Goal: Information Seeking & Learning: Learn about a topic

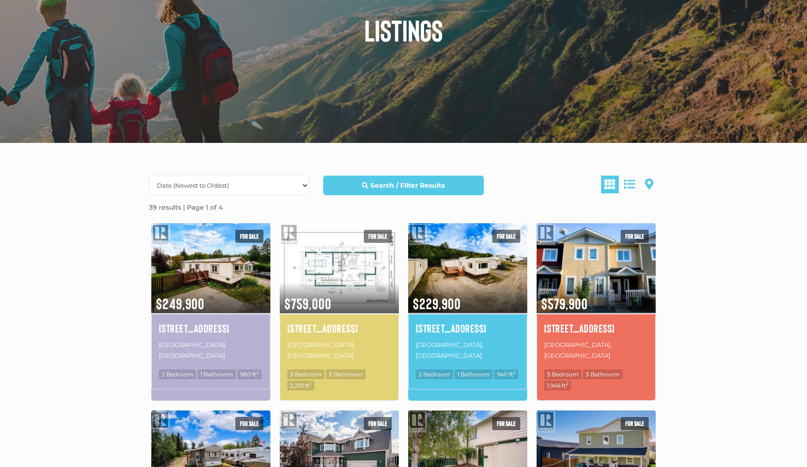
scroll to position [111, 0]
click at [603, 334] on h4 "[STREET_ADDRESS]" at bounding box center [596, 328] width 104 height 16
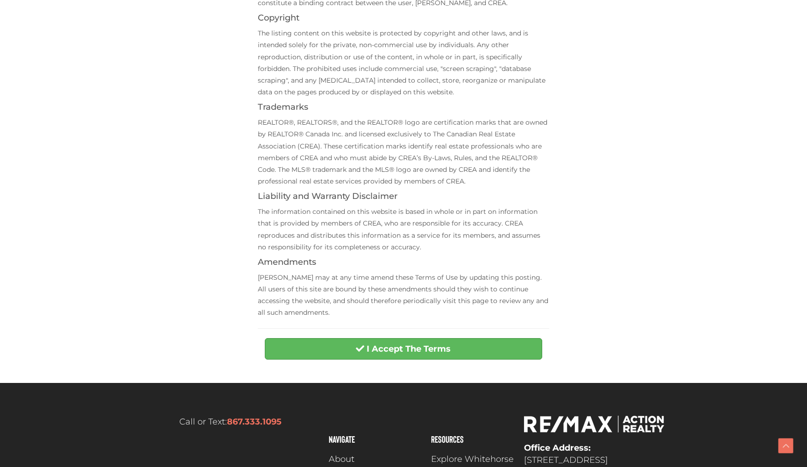
scroll to position [219, 0]
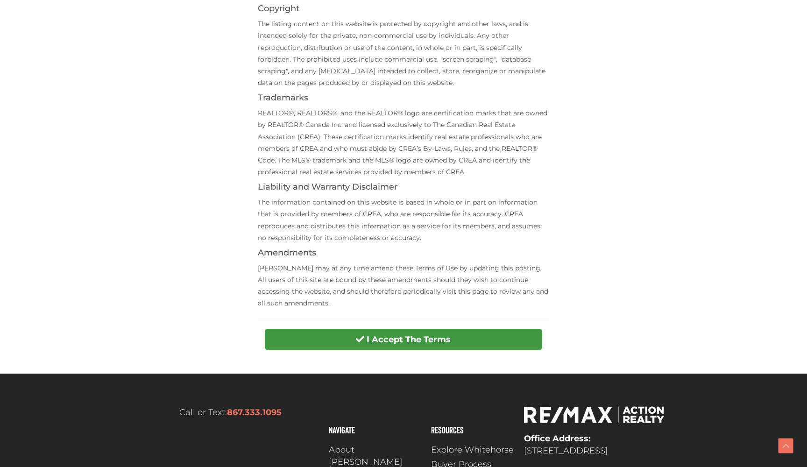
click at [481, 332] on button "I Accept The Terms" at bounding box center [403, 339] width 277 height 21
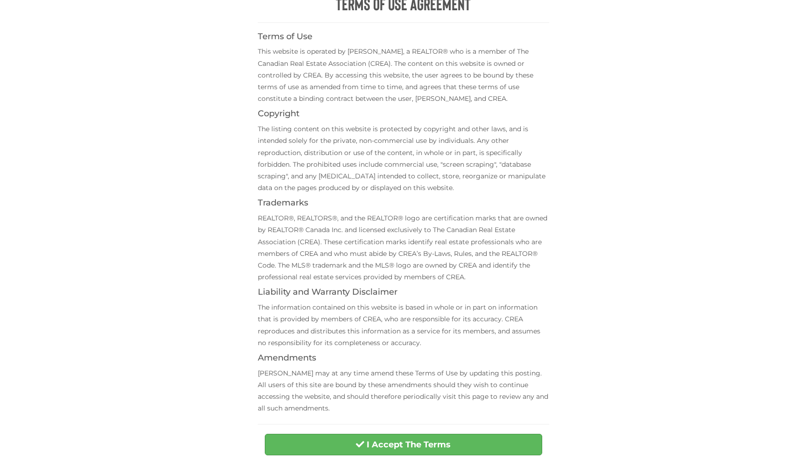
scroll to position [120, 0]
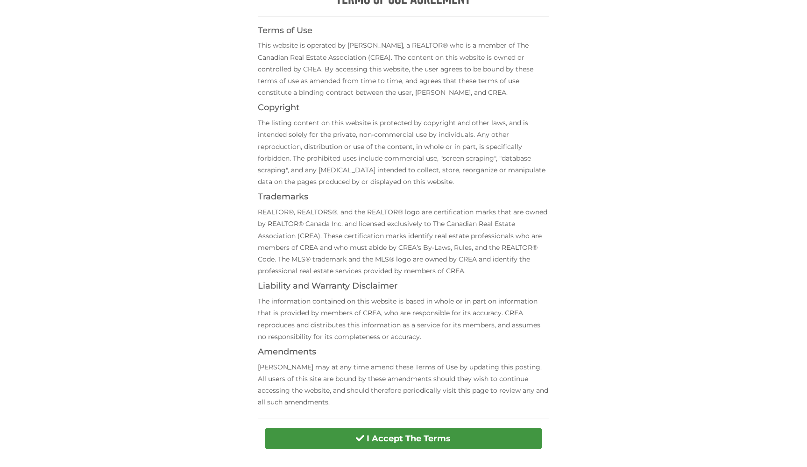
click at [363, 438] on button "I Accept The Terms" at bounding box center [403, 438] width 277 height 21
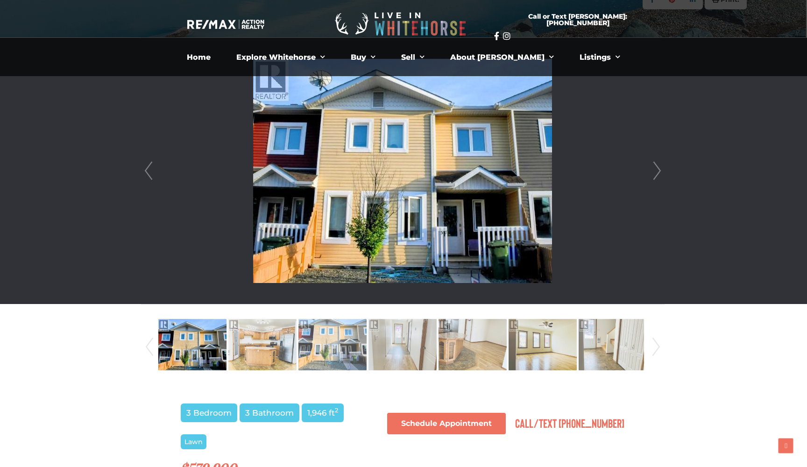
scroll to position [227, 1]
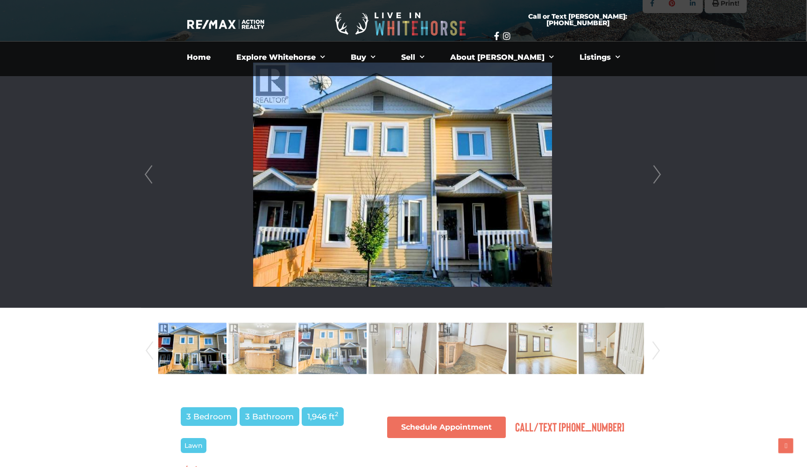
click at [659, 176] on link "Next" at bounding box center [657, 175] width 14 height 266
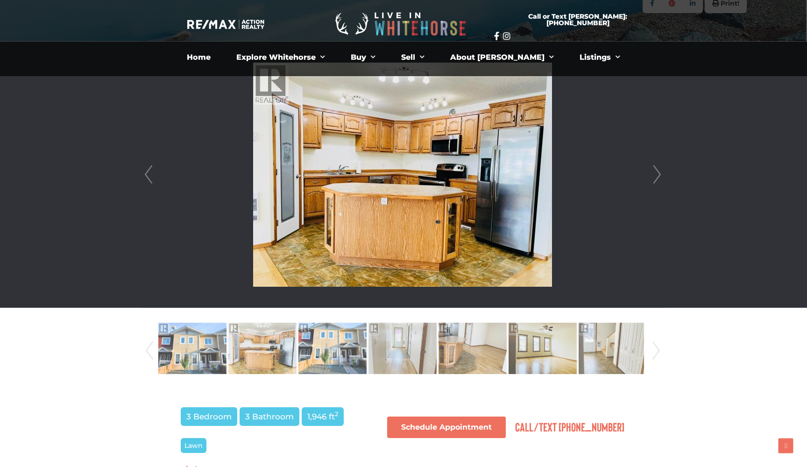
click at [659, 176] on link "Next" at bounding box center [657, 175] width 14 height 266
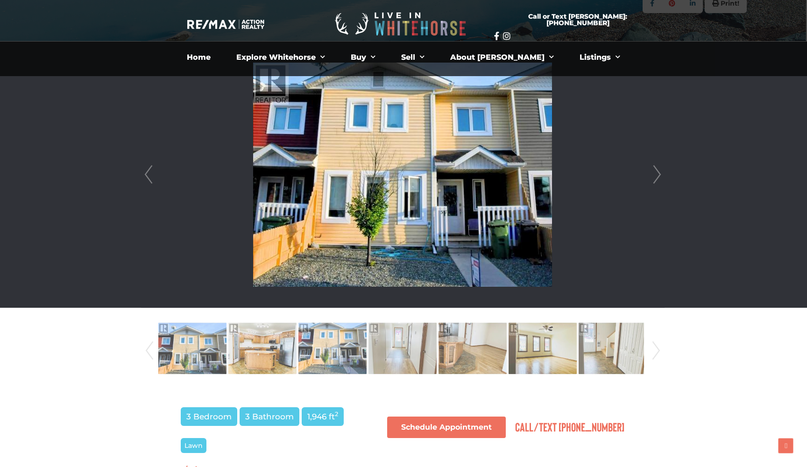
click at [659, 176] on link "Next" at bounding box center [657, 175] width 14 height 266
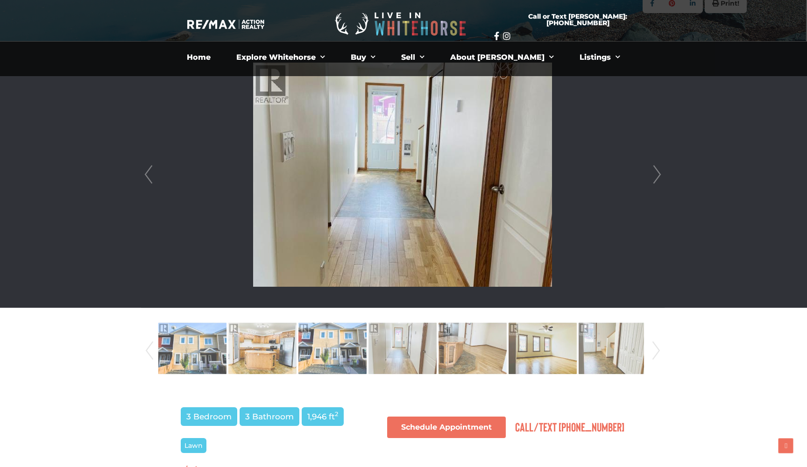
click at [659, 176] on link "Next" at bounding box center [657, 175] width 14 height 266
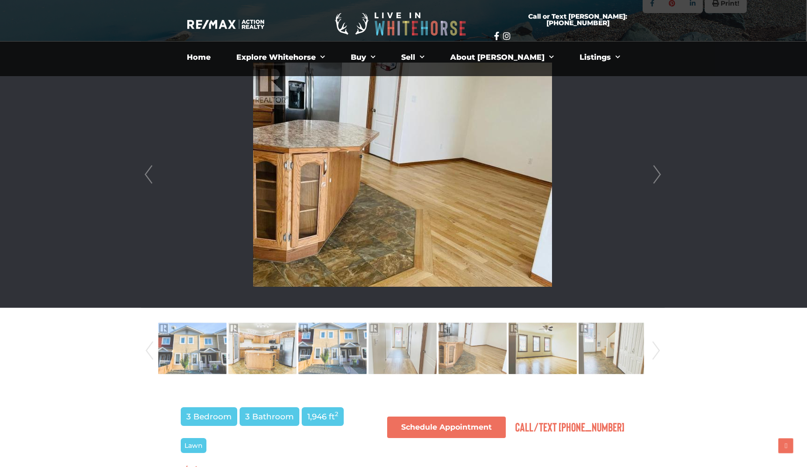
click at [659, 176] on link "Next" at bounding box center [657, 175] width 14 height 266
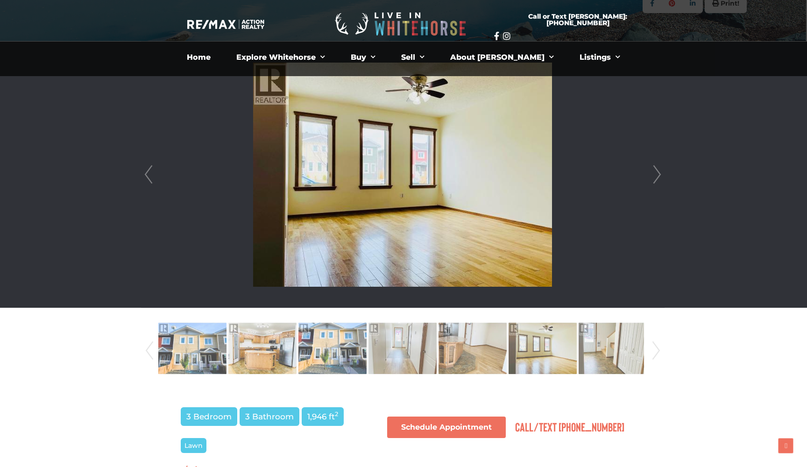
click at [659, 176] on link "Next" at bounding box center [657, 175] width 14 height 266
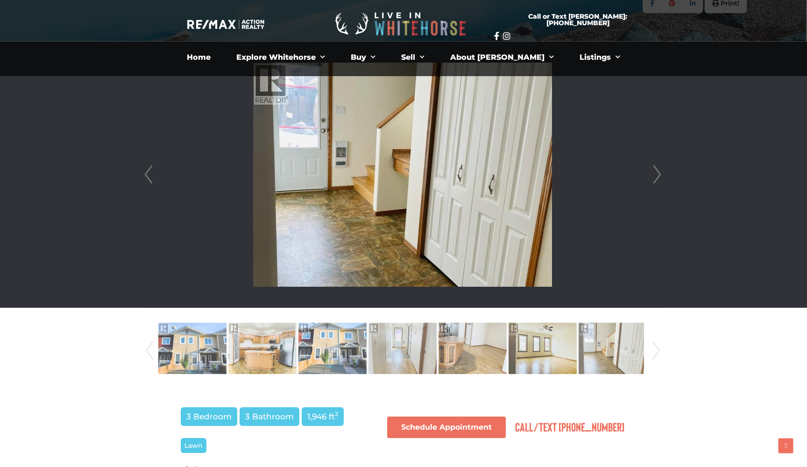
click at [659, 176] on link "Next" at bounding box center [657, 175] width 14 height 266
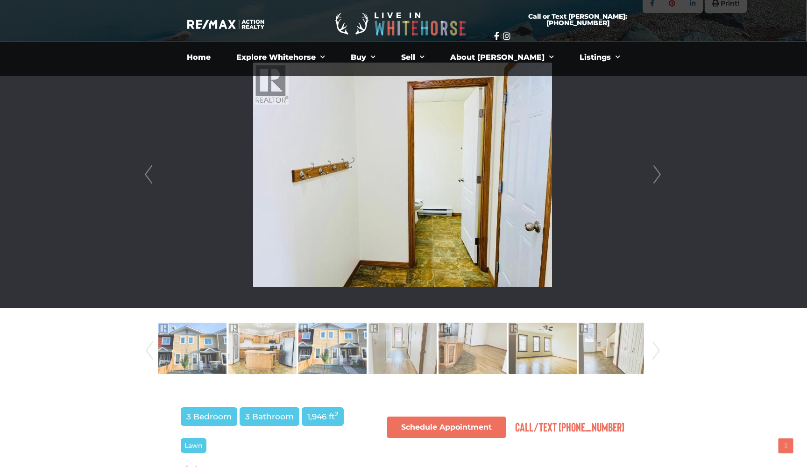
click at [659, 176] on link "Next" at bounding box center [657, 175] width 14 height 266
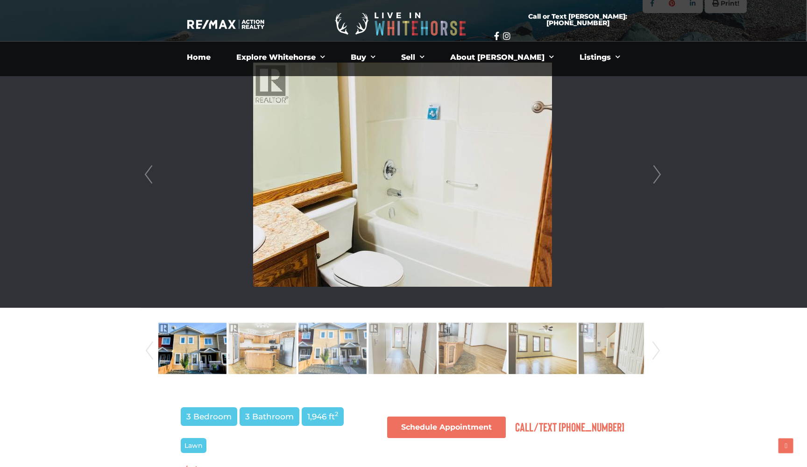
click at [659, 176] on link "Next" at bounding box center [657, 175] width 14 height 266
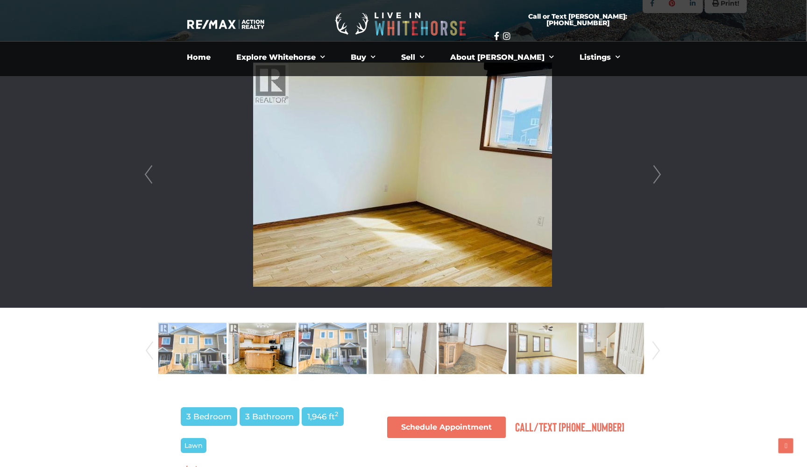
click at [659, 176] on link "Next" at bounding box center [657, 175] width 14 height 266
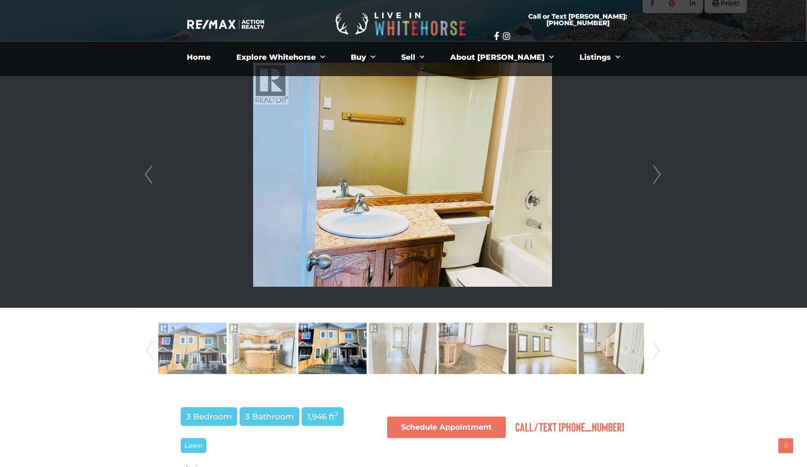
click at [659, 176] on link "Next" at bounding box center [657, 175] width 14 height 266
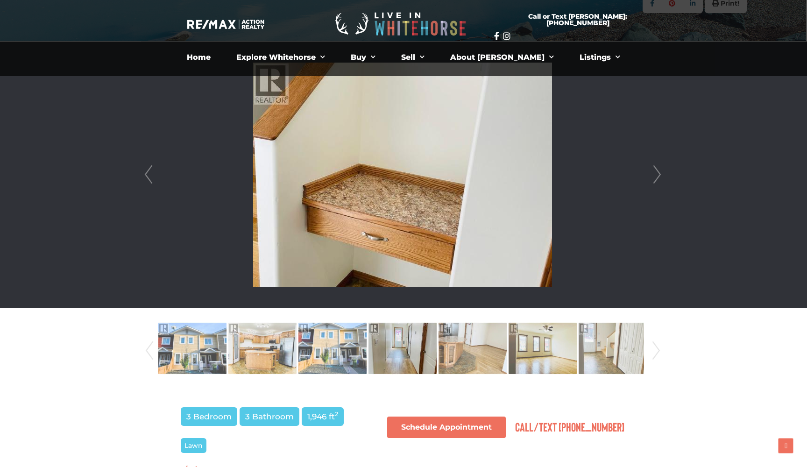
click at [659, 176] on link "Next" at bounding box center [657, 175] width 14 height 266
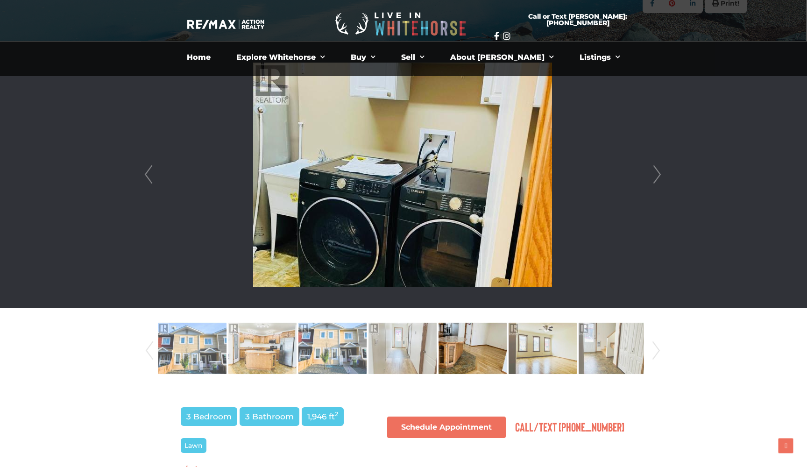
click at [659, 176] on link "Next" at bounding box center [657, 175] width 14 height 266
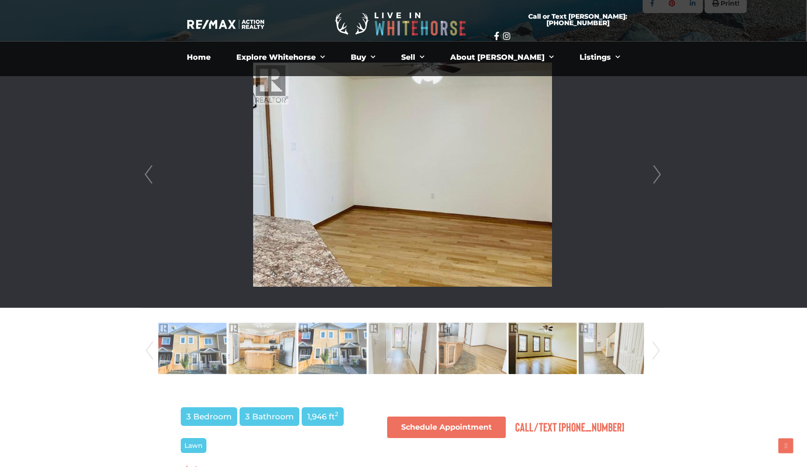
click at [659, 176] on link "Next" at bounding box center [657, 175] width 14 height 266
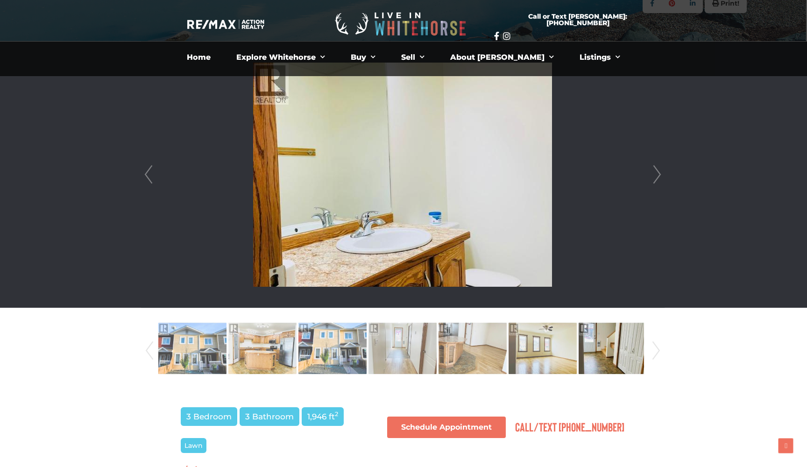
click at [659, 176] on link "Next" at bounding box center [657, 175] width 14 height 266
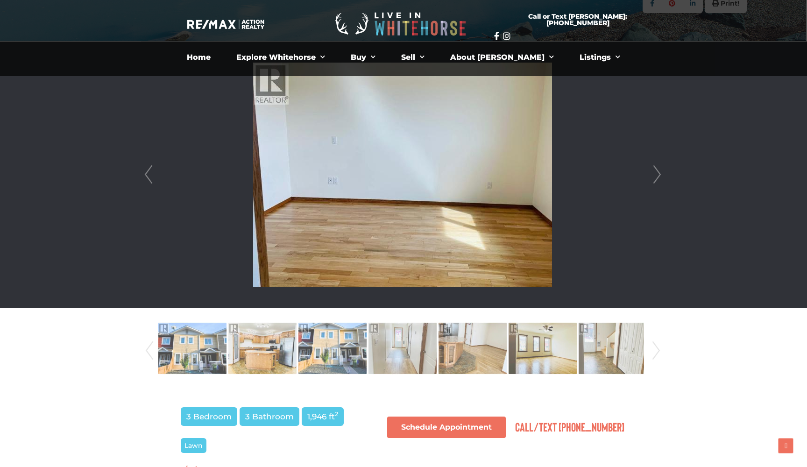
click at [659, 176] on link "Next" at bounding box center [657, 175] width 14 height 266
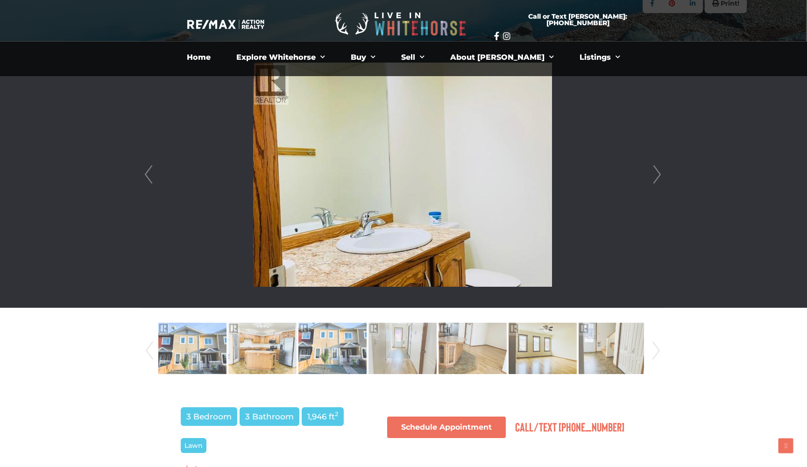
click at [659, 176] on link "Next" at bounding box center [657, 175] width 14 height 266
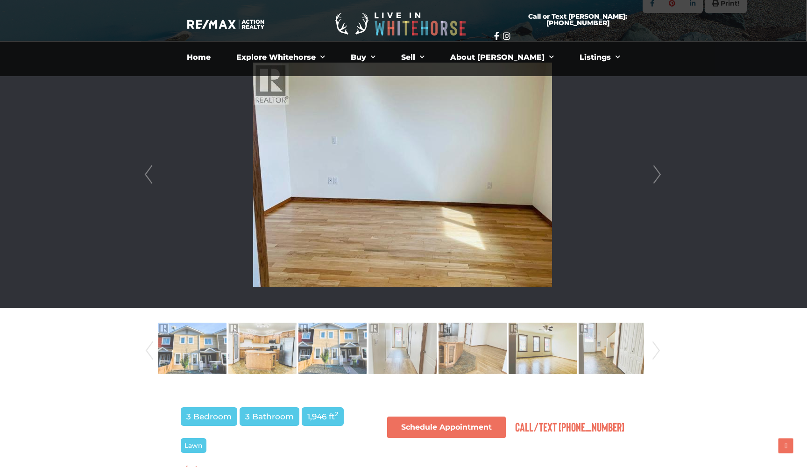
click at [659, 176] on link "Next" at bounding box center [657, 175] width 14 height 266
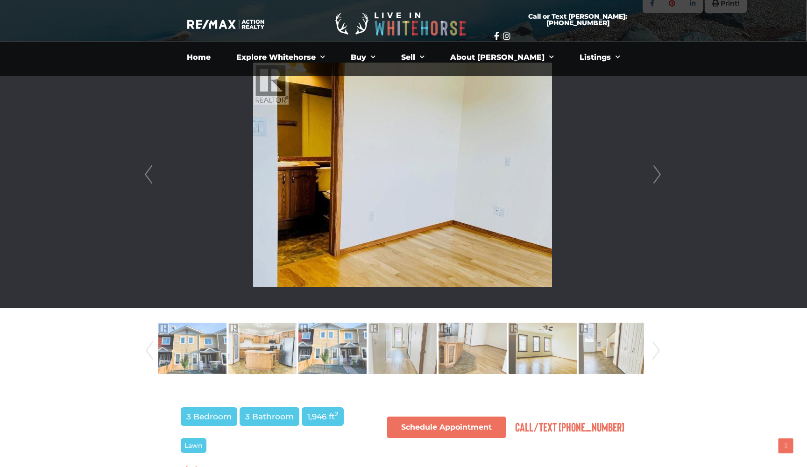
click at [659, 176] on link "Next" at bounding box center [657, 175] width 14 height 266
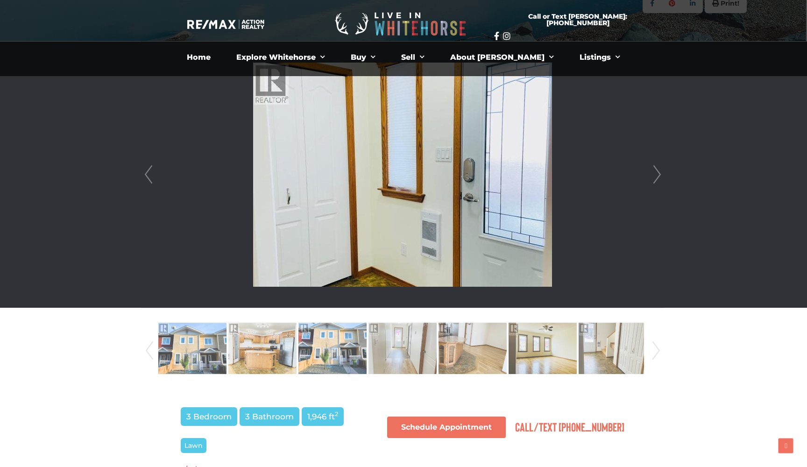
click at [659, 176] on link "Next" at bounding box center [657, 175] width 14 height 266
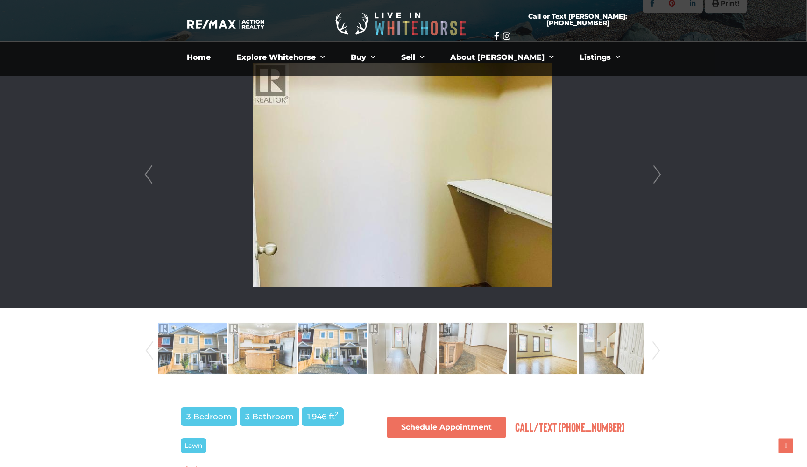
click at [659, 176] on link "Next" at bounding box center [657, 175] width 14 height 266
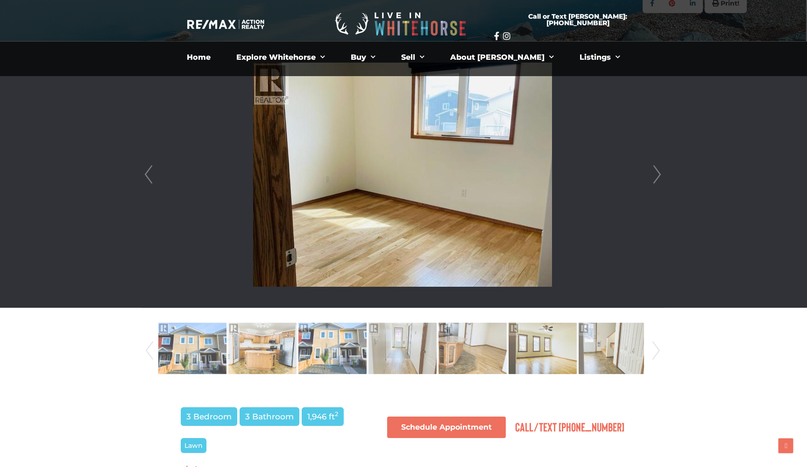
click at [659, 176] on link "Next" at bounding box center [657, 175] width 14 height 266
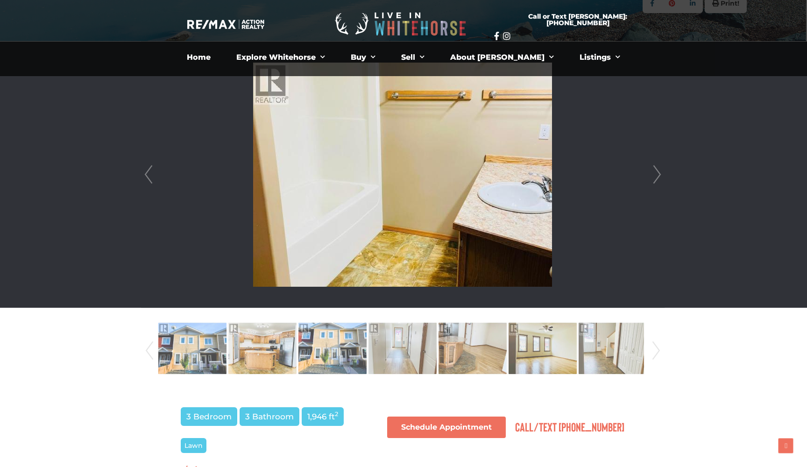
click at [659, 176] on link "Next" at bounding box center [657, 175] width 14 height 266
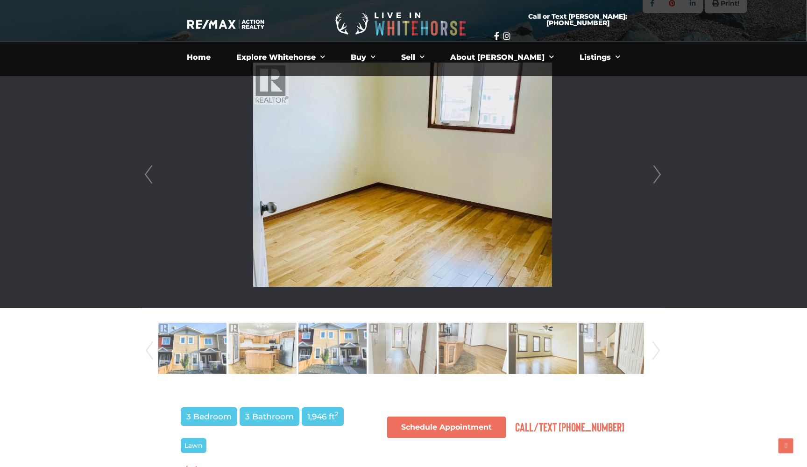
click at [659, 176] on link "Next" at bounding box center [657, 175] width 14 height 266
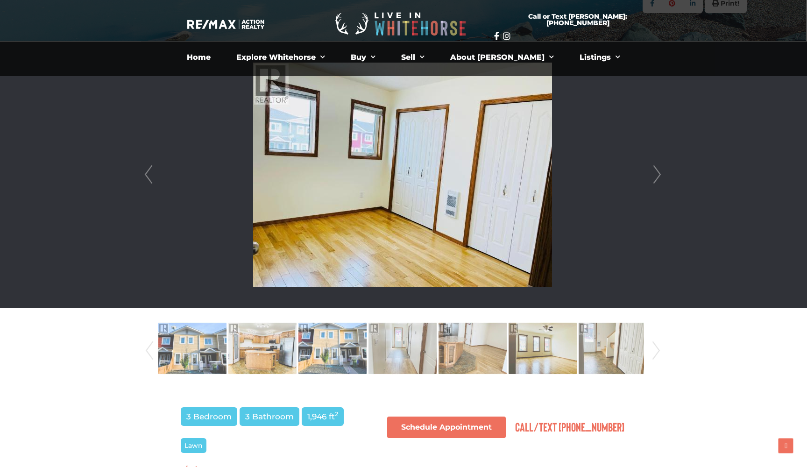
click at [659, 176] on link "Next" at bounding box center [657, 175] width 14 height 266
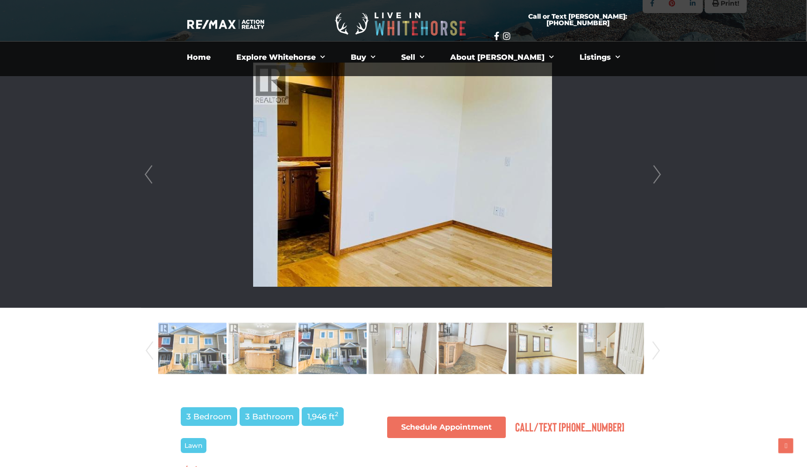
click at [659, 176] on link "Next" at bounding box center [657, 175] width 14 height 266
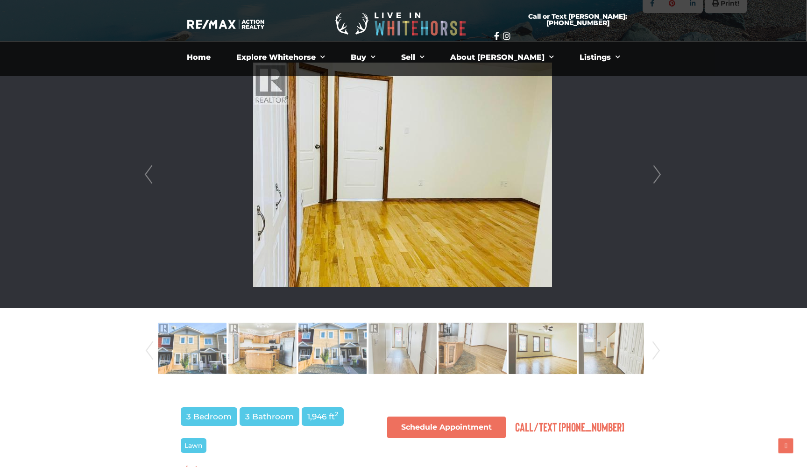
click at [659, 176] on link "Next" at bounding box center [657, 175] width 14 height 266
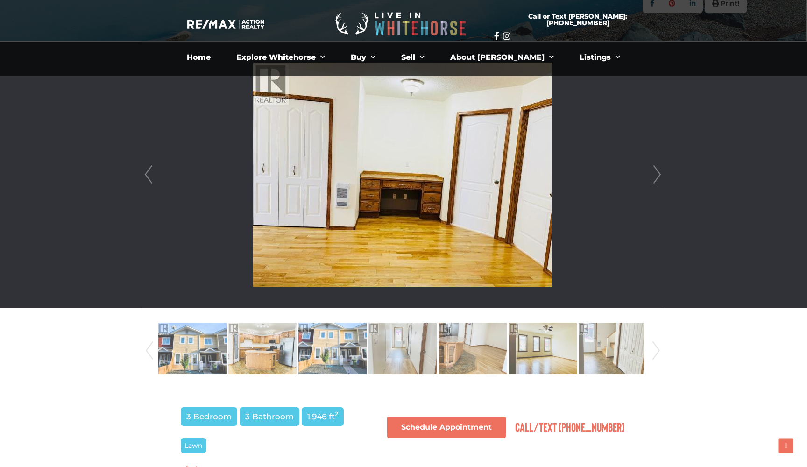
click at [659, 176] on link "Next" at bounding box center [657, 175] width 14 height 266
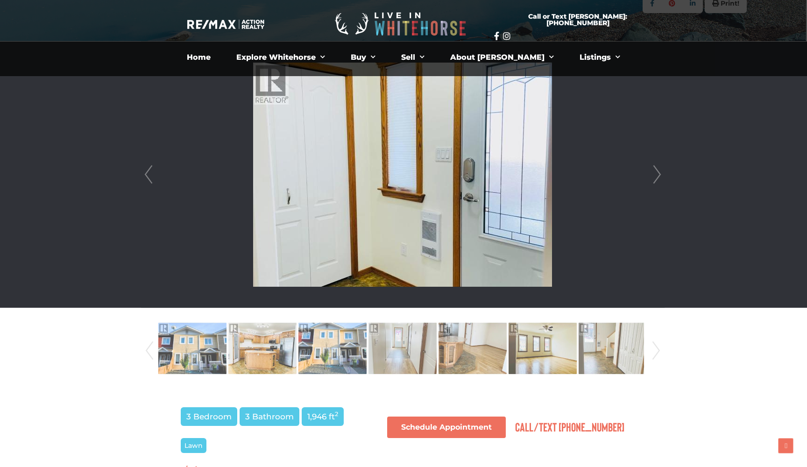
click at [659, 176] on link "Next" at bounding box center [657, 175] width 14 height 266
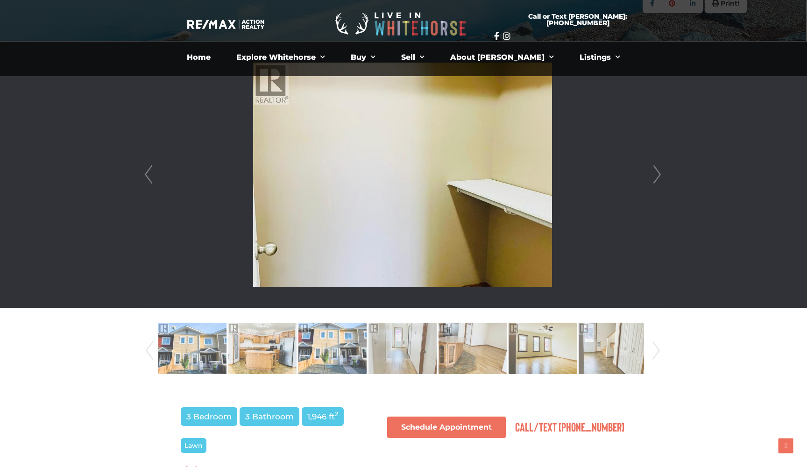
click at [659, 176] on link "Next" at bounding box center [657, 175] width 14 height 266
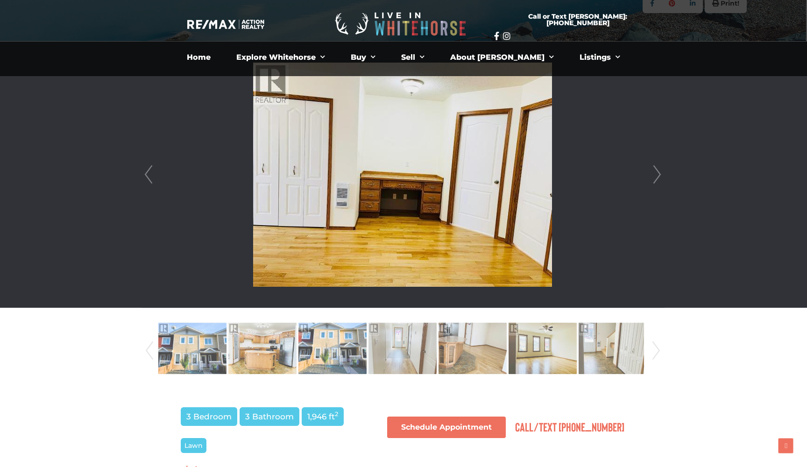
click at [659, 176] on link "Next" at bounding box center [657, 175] width 14 height 266
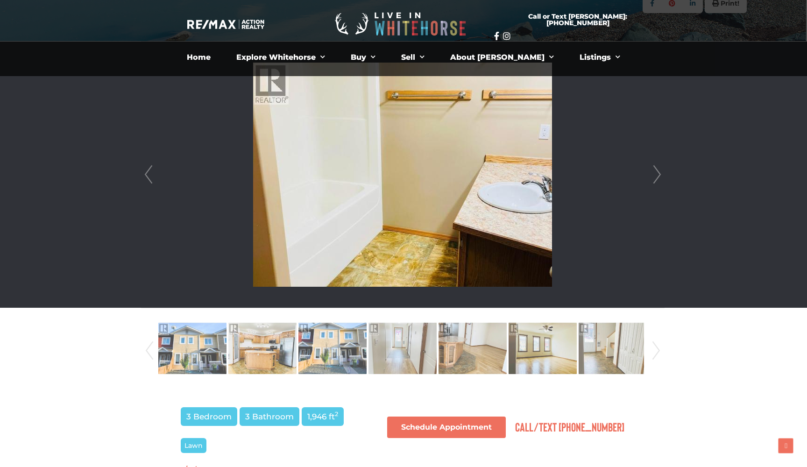
click at [659, 176] on link "Next" at bounding box center [657, 175] width 14 height 266
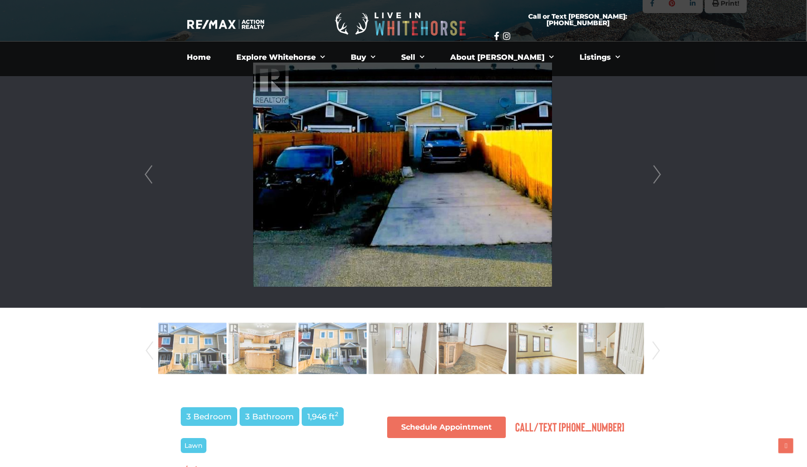
click at [659, 176] on link "Next" at bounding box center [657, 175] width 14 height 266
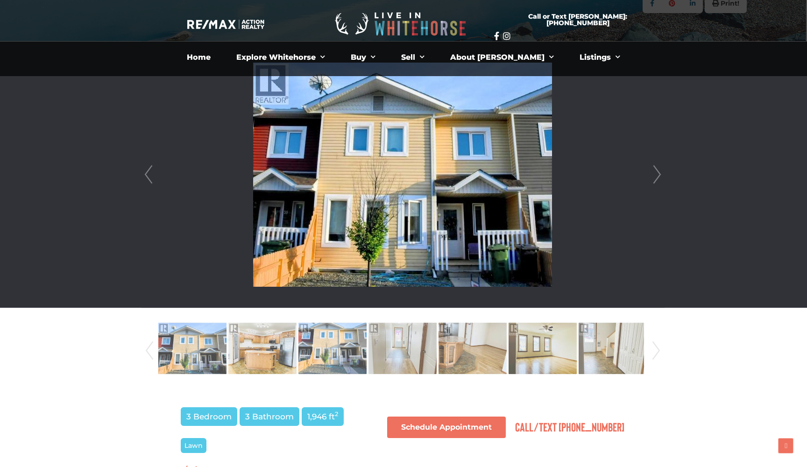
click at [659, 176] on link "Next" at bounding box center [657, 175] width 14 height 266
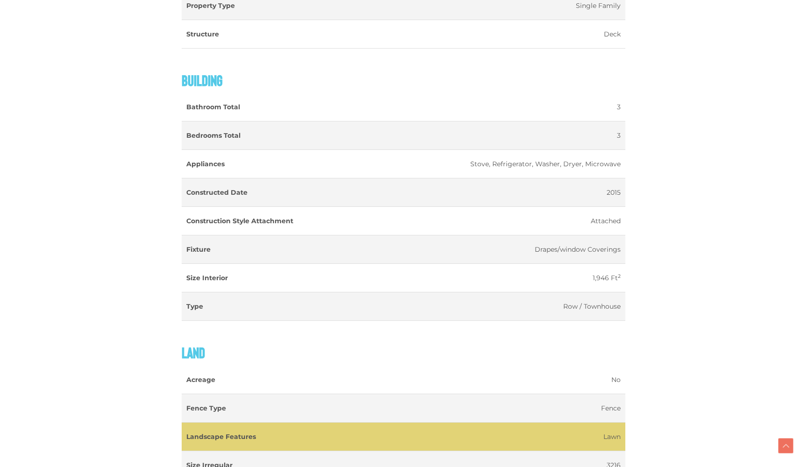
scroll to position [891, 0]
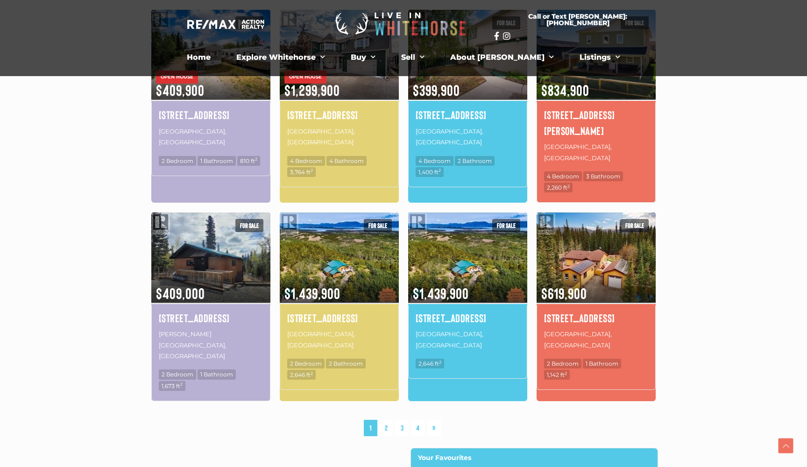
scroll to position [504, 0]
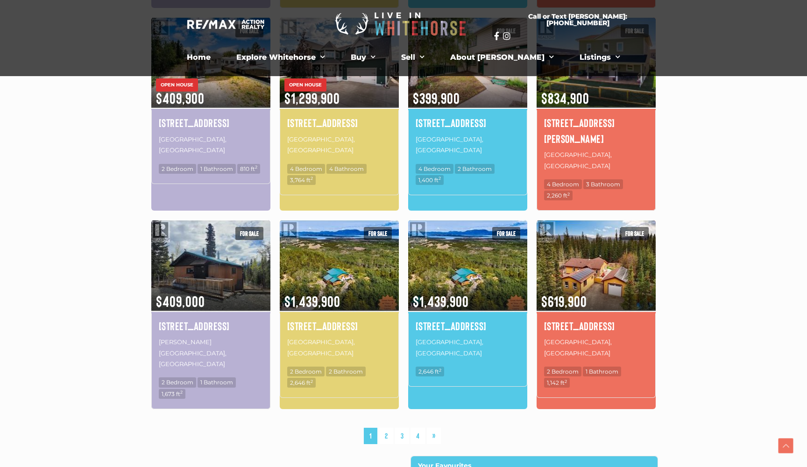
click at [444, 318] on h4 "1745 North Klondike Highway" at bounding box center [468, 326] width 104 height 16
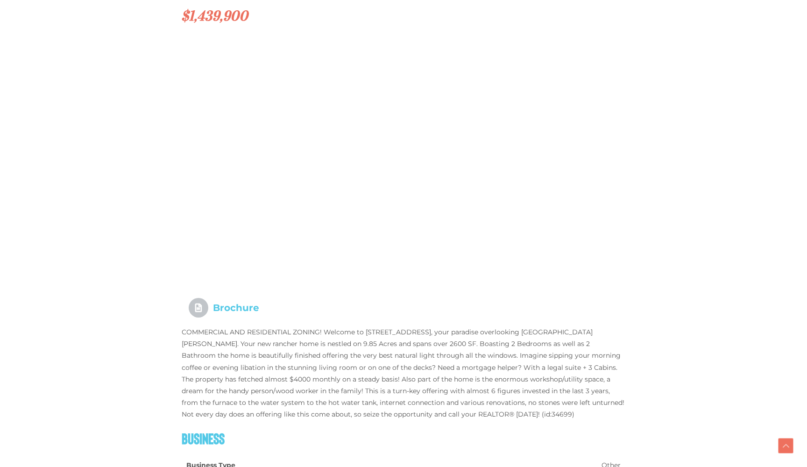
scroll to position [892, 0]
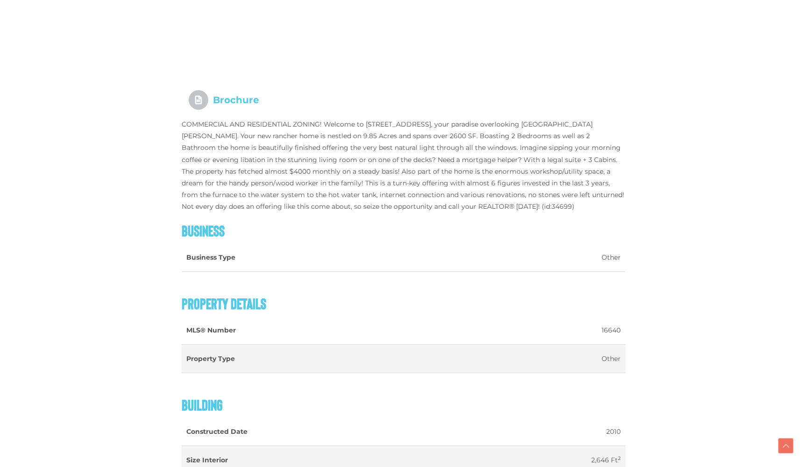
click at [403, 163] on p "COMMERCIAL AND RESIDENTIAL ZONING! Welcome to 1745 North Klondike Highway, your…" at bounding box center [404, 166] width 444 height 94
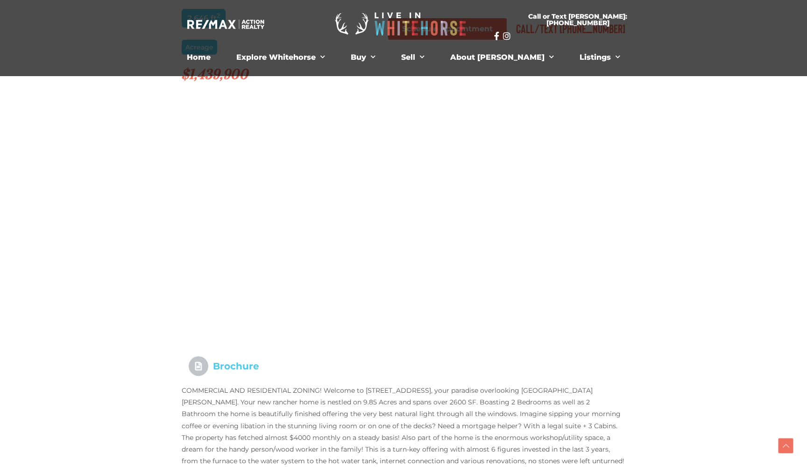
scroll to position [621, 0]
